Goal: Task Accomplishment & Management: Complete application form

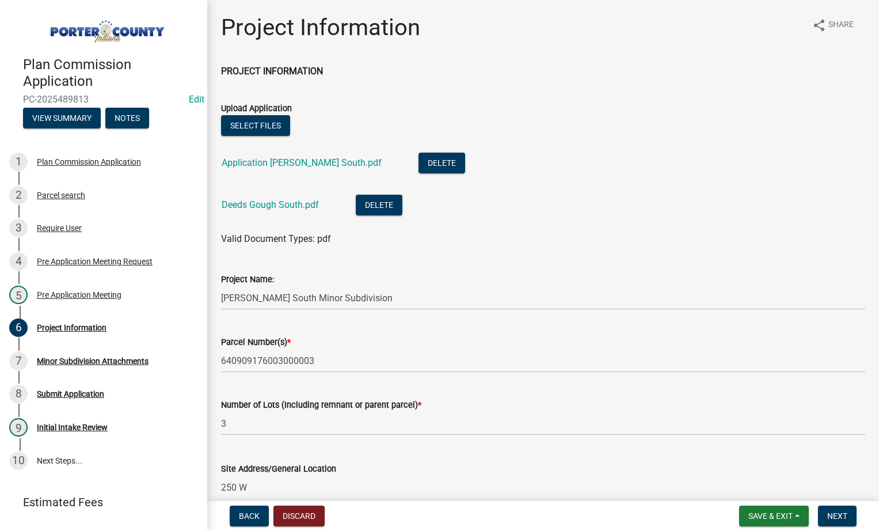
select select "ba4169f1-1ce0-4bc0-97d6-c561dcc30a5b"
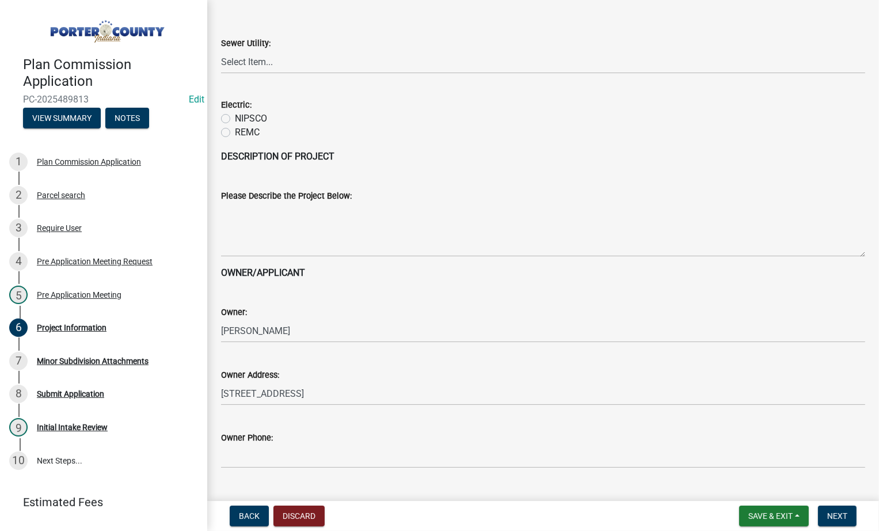
scroll to position [1266, 0]
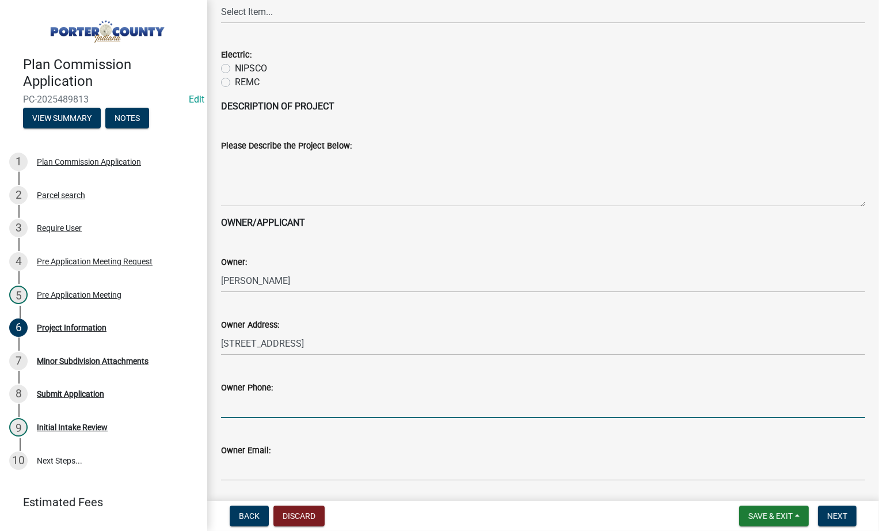
click at [292, 408] on input "Owner Phone:" at bounding box center [543, 406] width 644 height 24
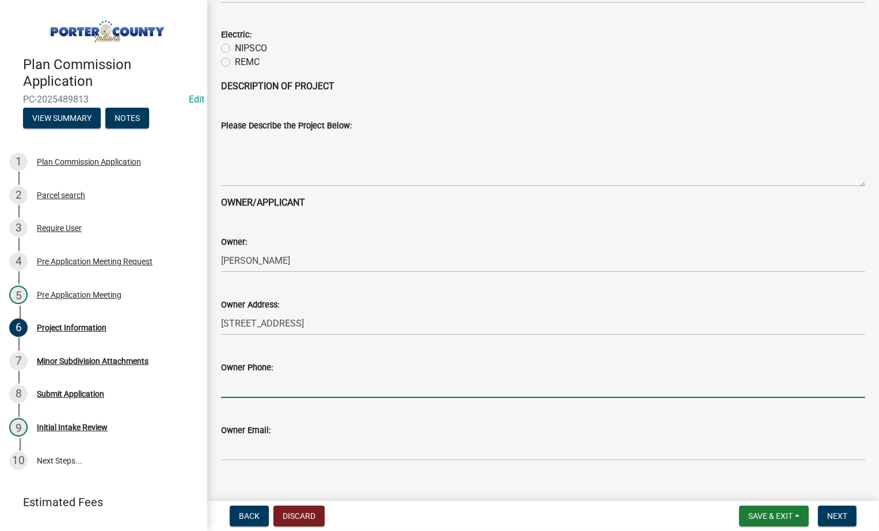
scroll to position [1304, 0]
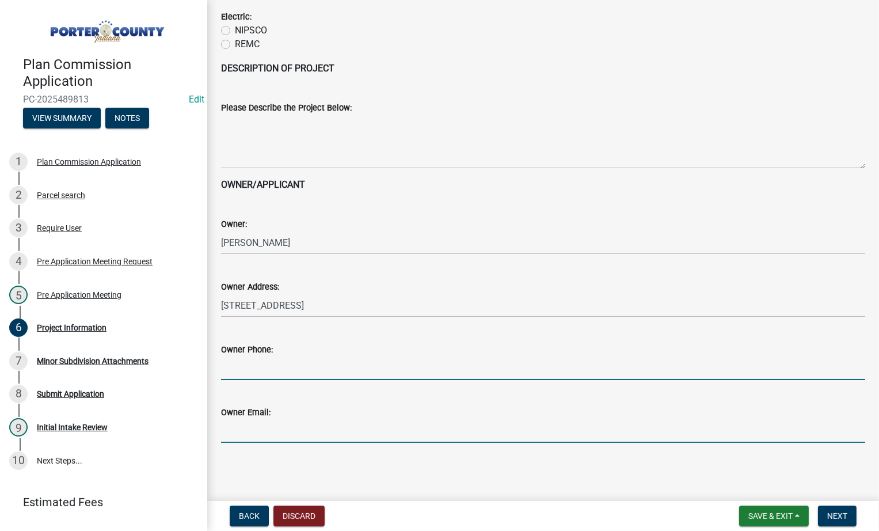
drag, startPoint x: 401, startPoint y: 437, endPoint x: 429, endPoint y: 436, distance: 27.7
click at [401, 437] on input "Owner Email:" at bounding box center [543, 431] width 644 height 24
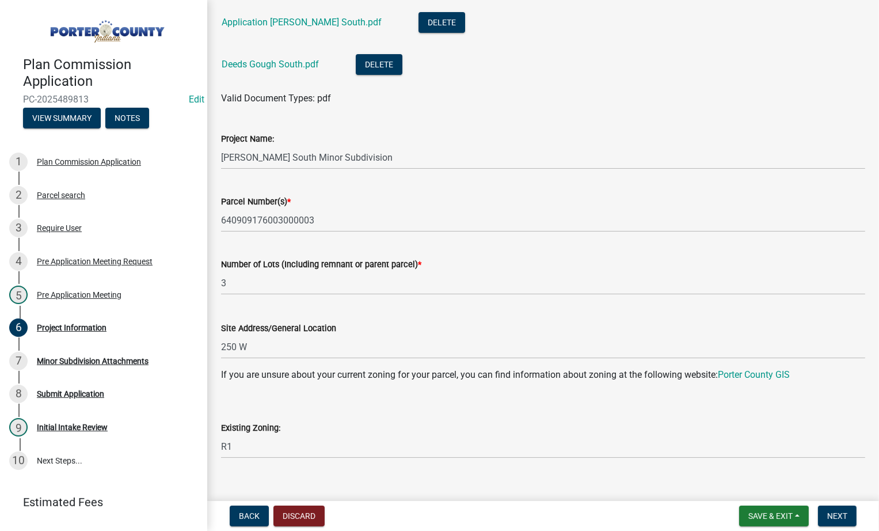
scroll to position [38, 0]
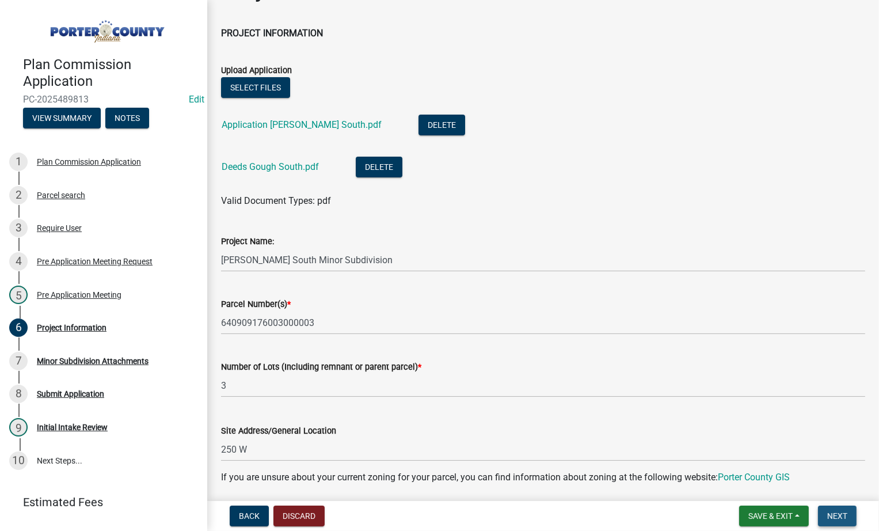
click at [839, 513] on span "Next" at bounding box center [837, 515] width 20 height 9
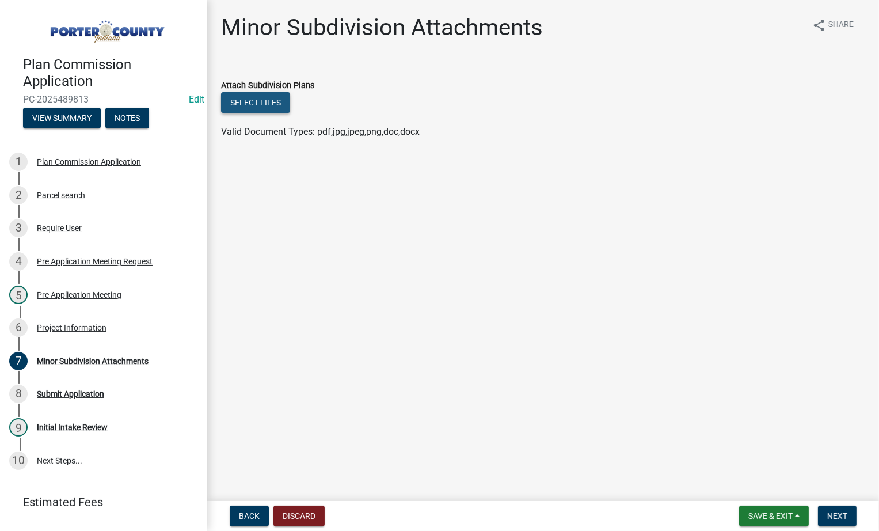
click at [268, 104] on button "Select files" at bounding box center [255, 102] width 69 height 21
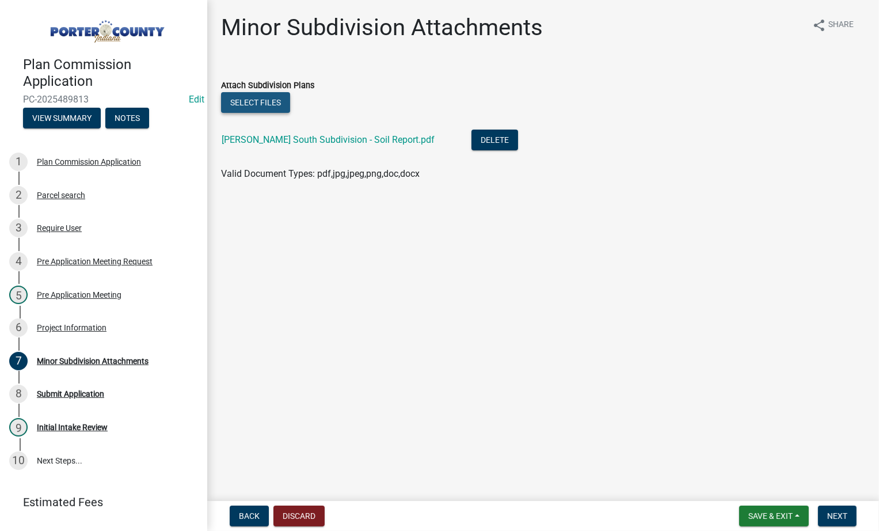
click at [235, 106] on button "Select files" at bounding box center [255, 102] width 69 height 21
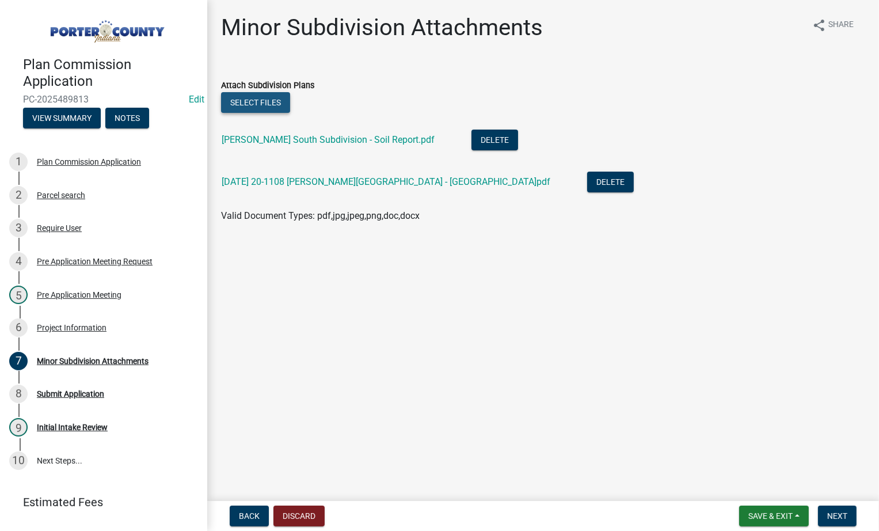
click at [248, 107] on button "Select files" at bounding box center [255, 102] width 69 height 21
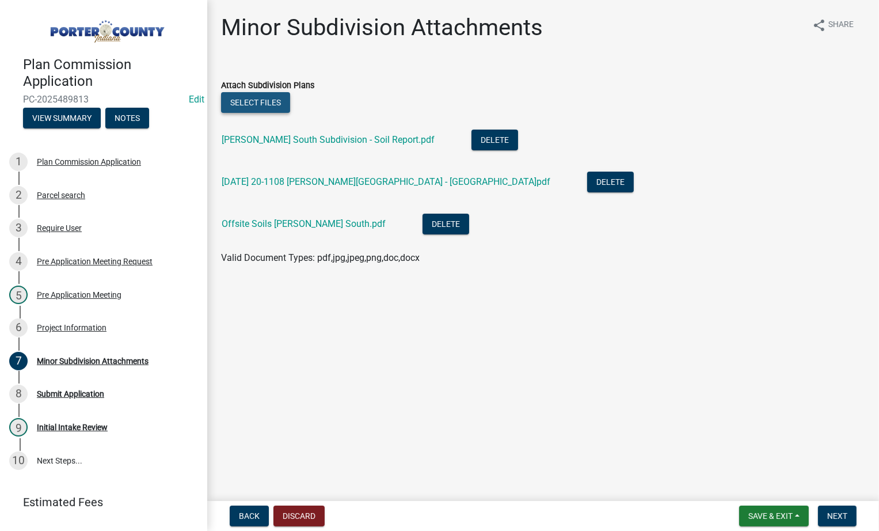
click at [249, 107] on button "Select files" at bounding box center [255, 102] width 69 height 21
click at [843, 521] on button "Next" at bounding box center [837, 515] width 39 height 21
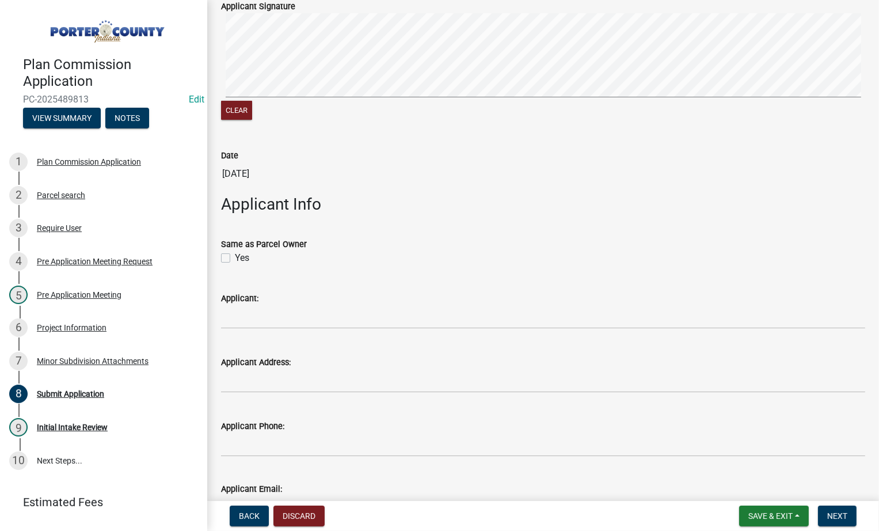
scroll to position [288, 0]
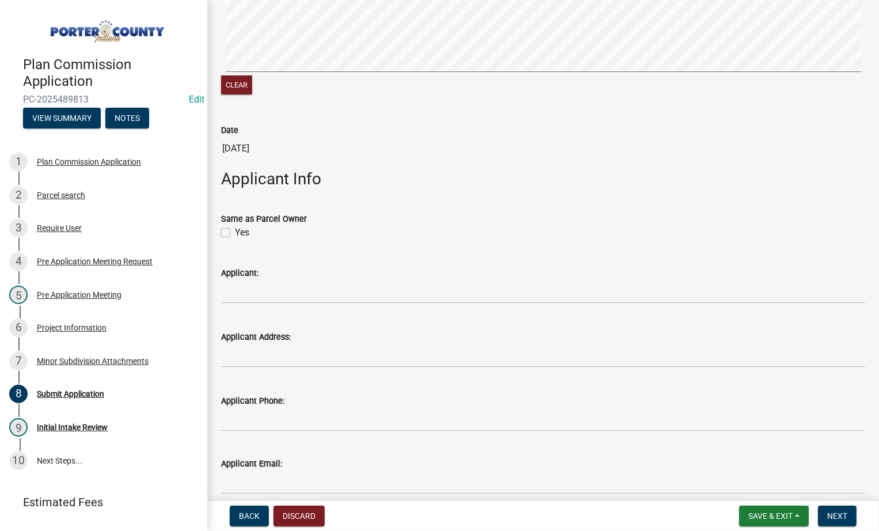
click at [235, 233] on label "Yes" at bounding box center [242, 233] width 14 height 14
click at [235, 233] on input "Yes" at bounding box center [238, 229] width 7 height 7
checkbox input "true"
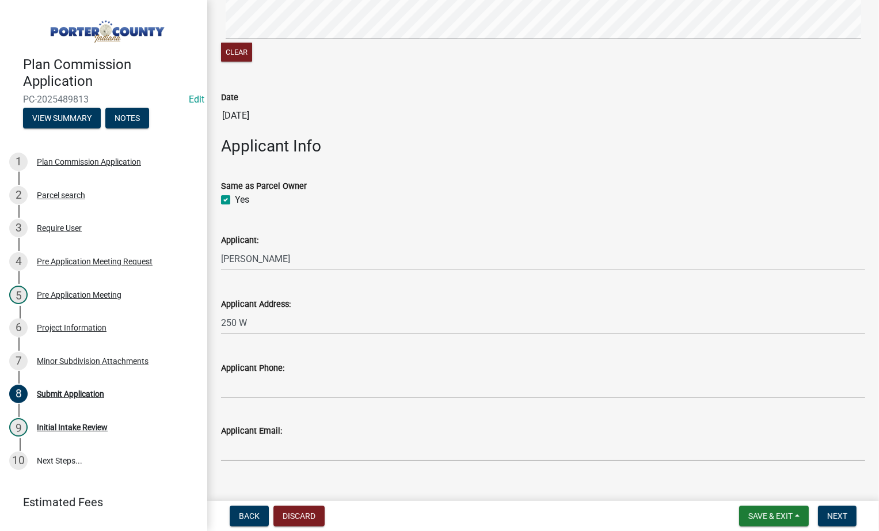
scroll to position [339, 0]
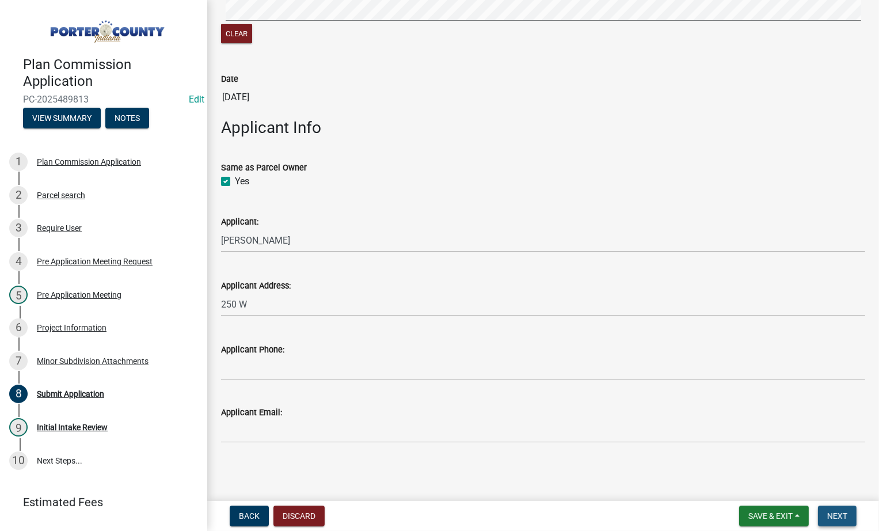
click at [843, 519] on span "Next" at bounding box center [837, 515] width 20 height 9
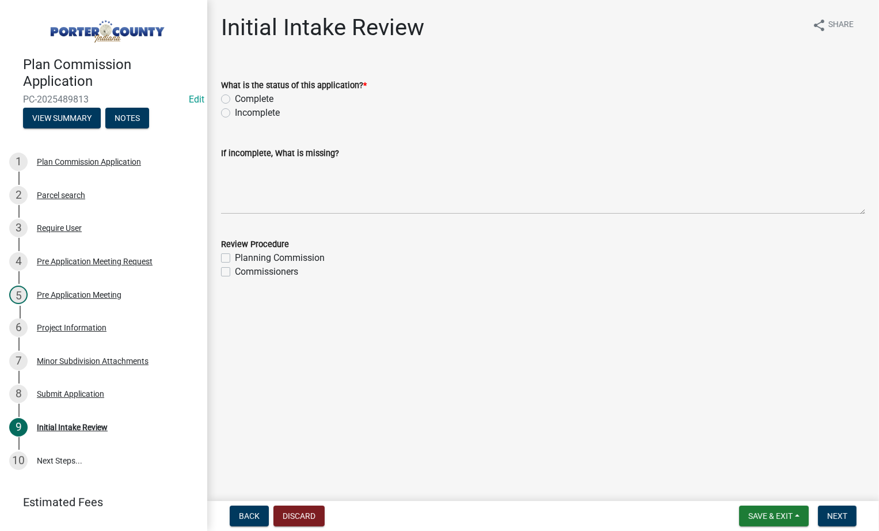
click at [235, 97] on label "Complete" at bounding box center [254, 99] width 39 height 14
click at [235, 97] on input "Complete" at bounding box center [238, 95] width 7 height 7
radio input "true"
click at [834, 516] on span "Next" at bounding box center [837, 515] width 20 height 9
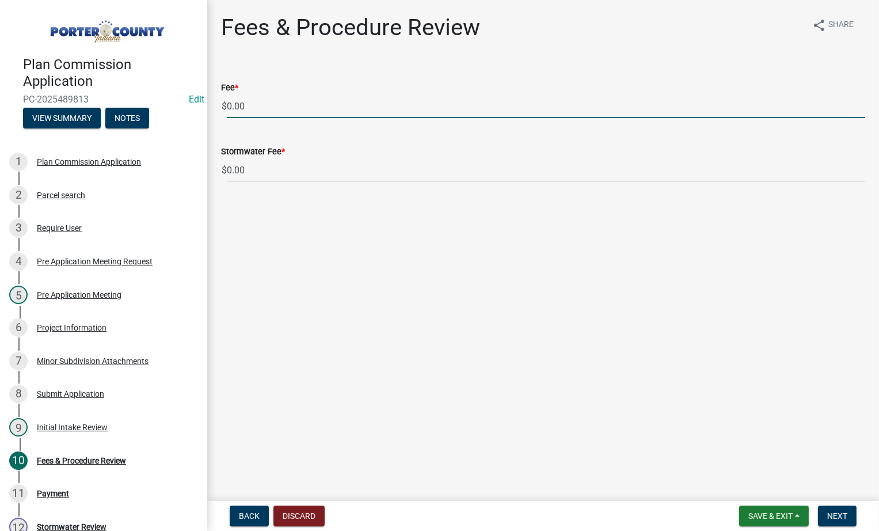
click at [265, 109] on input "0.00" at bounding box center [546, 106] width 638 height 24
type input "0"
type input "750.00"
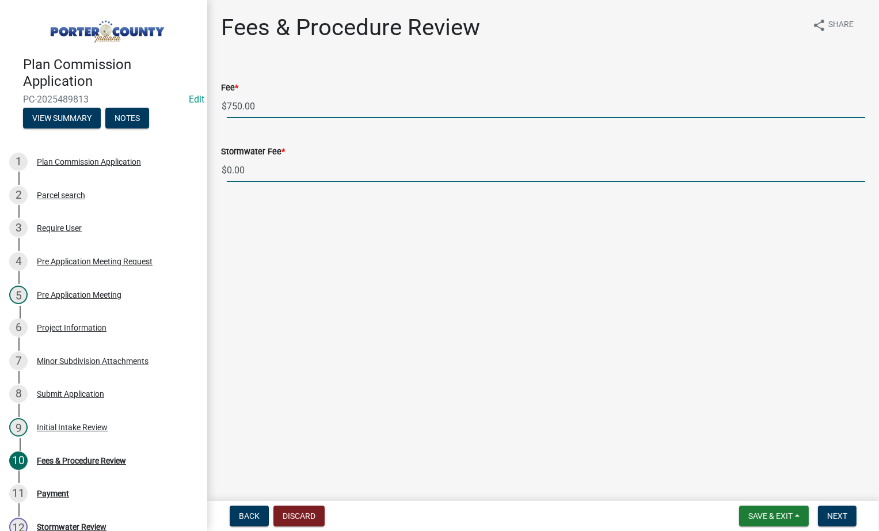
click at [252, 174] on input "0.00" at bounding box center [546, 170] width 638 height 24
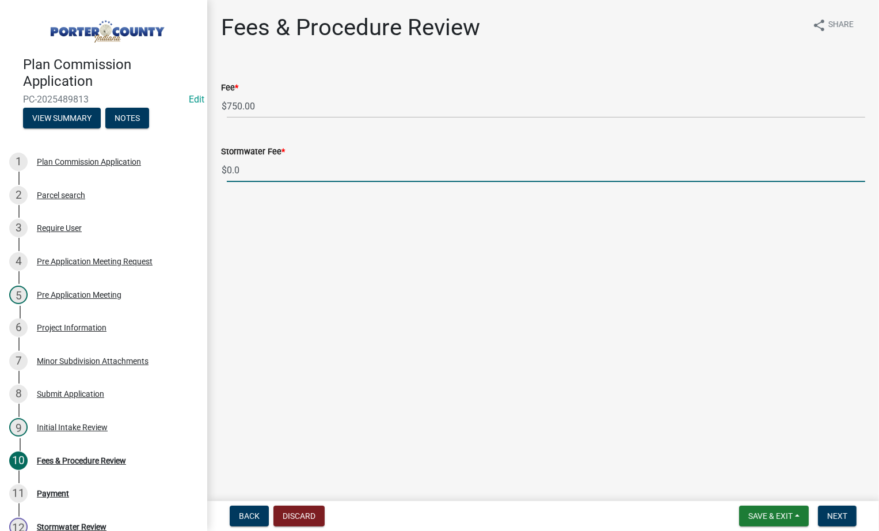
type input "0"
type input "980.00"
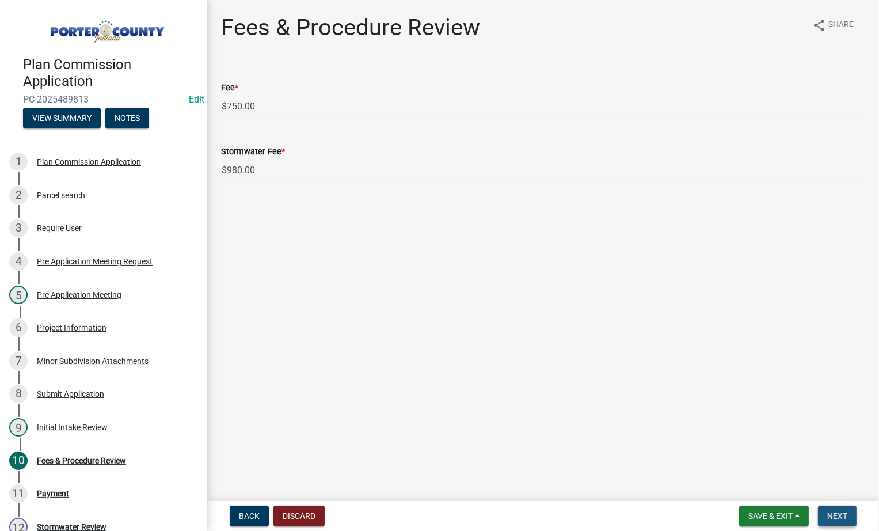
click at [839, 517] on span "Next" at bounding box center [837, 515] width 20 height 9
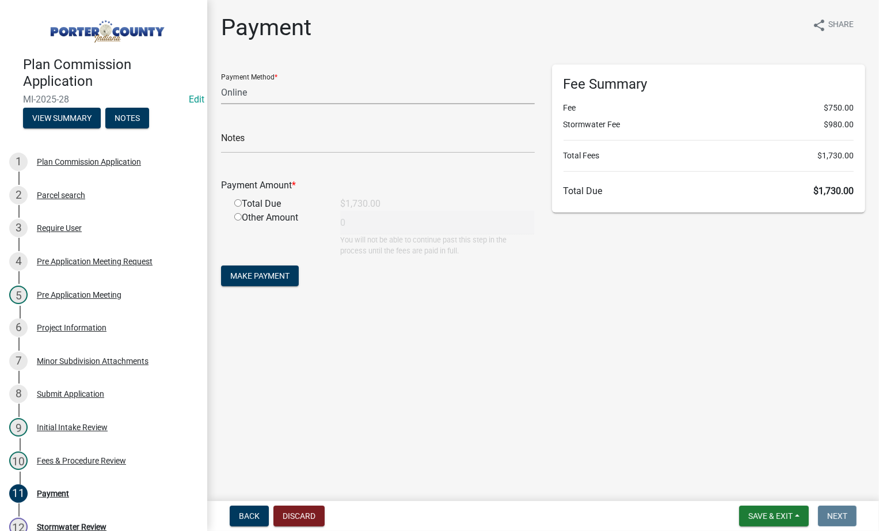
click at [279, 90] on select "Credit Card POS Check Cash Online" at bounding box center [378, 93] width 314 height 24
select select "1: 0"
click at [221, 81] on select "Credit Card POS Check Cash Online" at bounding box center [378, 93] width 314 height 24
click at [275, 144] on input "text" at bounding box center [378, 142] width 314 height 24
type input "1039 - [PERSON_NAME] & [PERSON_NAME]"
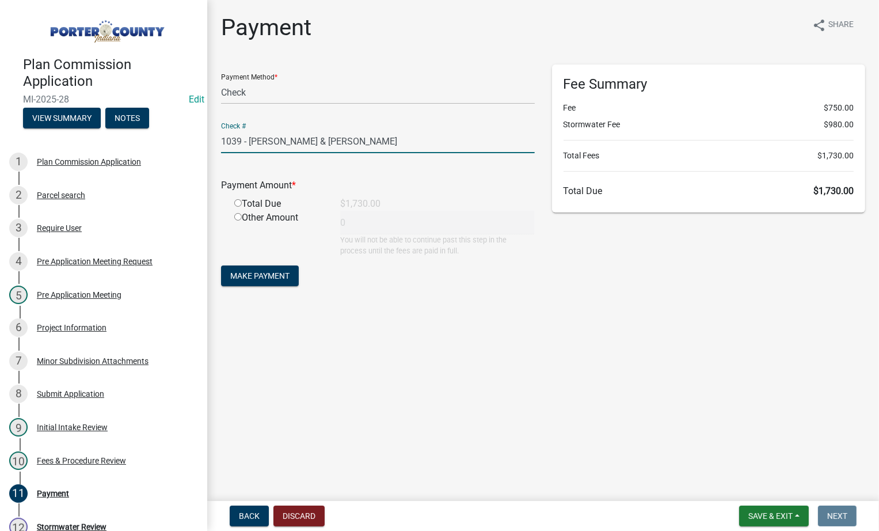
click at [237, 203] on input "radio" at bounding box center [237, 202] width 7 height 7
radio input "true"
type input "1730"
click at [266, 277] on span "Make Payment" at bounding box center [259, 275] width 59 height 9
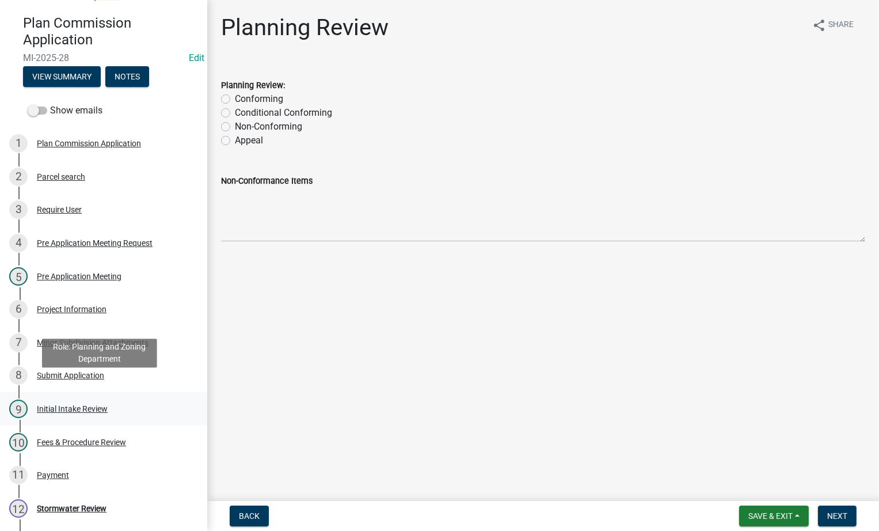
scroll to position [58, 0]
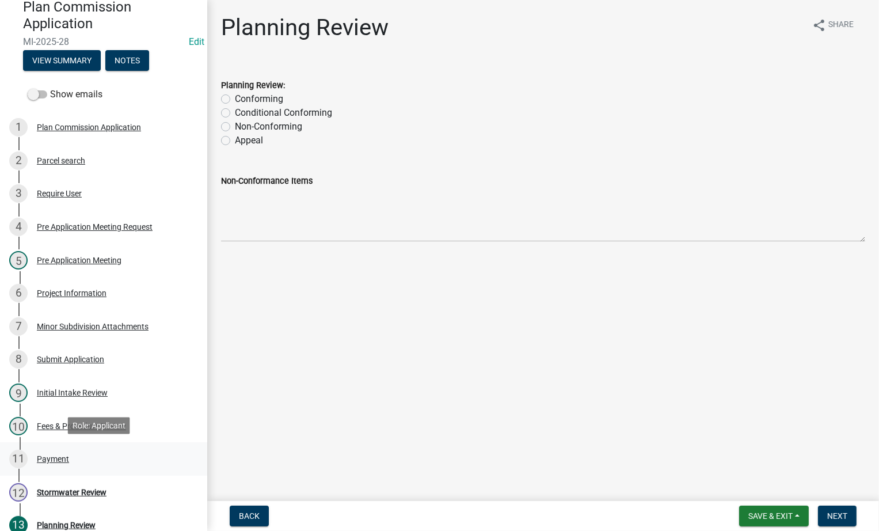
click at [52, 458] on div "Payment" at bounding box center [53, 459] width 32 height 8
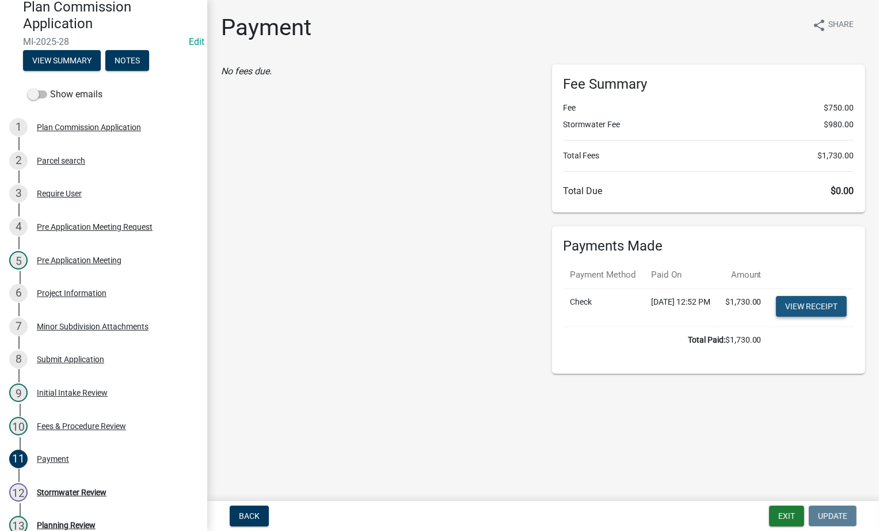
click at [820, 317] on link "View receipt" at bounding box center [811, 306] width 71 height 21
